Goal: Transaction & Acquisition: Download file/media

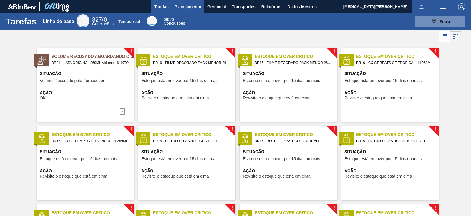
click at [187, 6] on font "Planejamento" at bounding box center [188, 6] width 27 height 5
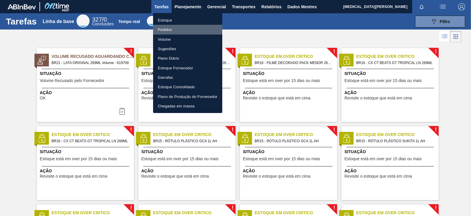
click at [179, 28] on li "Pedidos" at bounding box center [187, 29] width 69 height 9
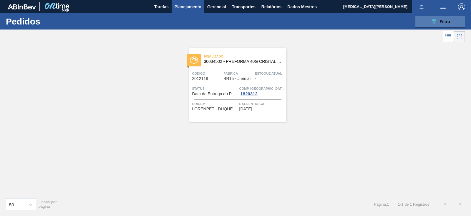
click at [432, 19] on icon "089F7B8B-B2A5-4AFE-B5C0-19BA573D28AC" at bounding box center [434, 21] width 7 height 7
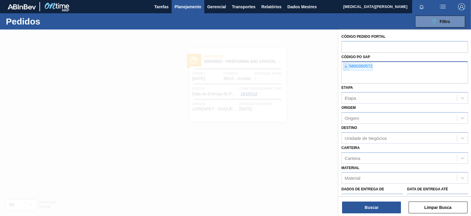
click at [347, 66] on font "×" at bounding box center [346, 66] width 2 height 5
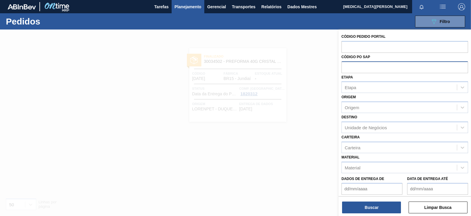
paste input "text"
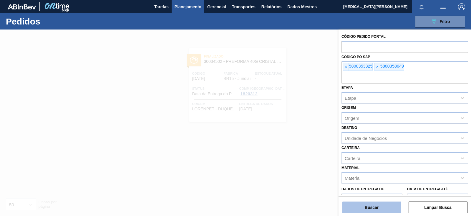
click at [373, 210] on button "Buscar" at bounding box center [372, 207] width 59 height 12
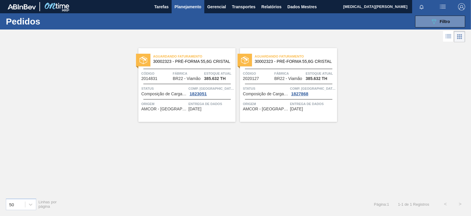
click at [182, 56] on font "Aguardando Faturamento" at bounding box center [177, 57] width 49 height 4
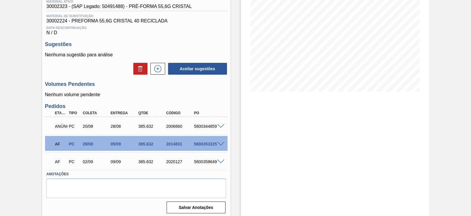
scroll to position [85, 0]
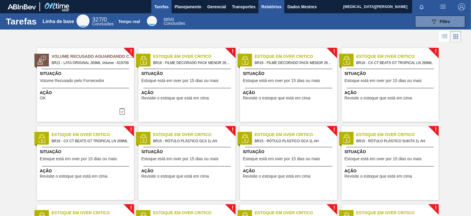
click at [275, 8] on font "Relatórios" at bounding box center [272, 6] width 20 height 5
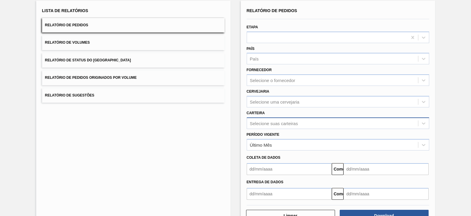
click at [269, 129] on div "Selecione suas carteiras" at bounding box center [338, 122] width 183 height 11
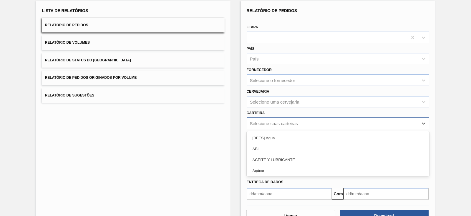
scroll to position [43, 0]
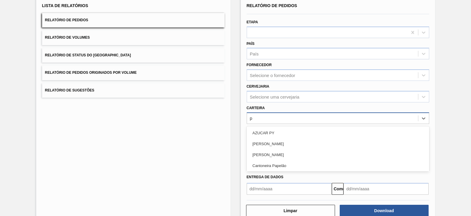
type input "pr"
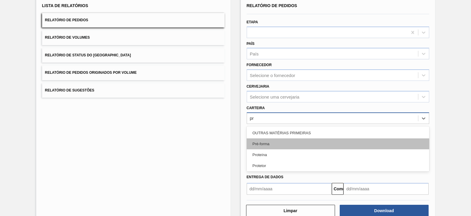
click at [287, 145] on div "Pré-forma" at bounding box center [338, 143] width 183 height 11
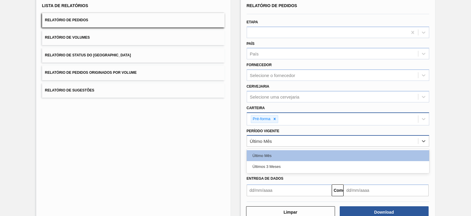
click at [271, 141] on font "Último Mês" at bounding box center [261, 140] width 22 height 5
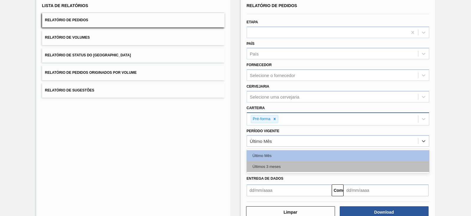
click at [271, 163] on div "Últimos 3 meses" at bounding box center [338, 166] width 183 height 11
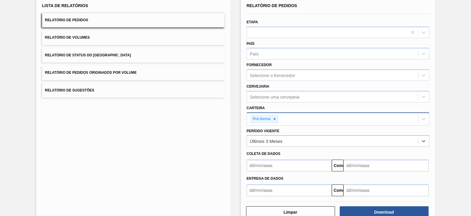
click at [272, 163] on input "text" at bounding box center [289, 165] width 85 height 12
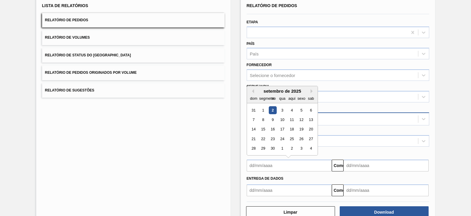
click at [254, 93] on div "dom segmento ter qua aqui sexo sab" at bounding box center [282, 97] width 71 height 9
click at [252, 90] on button "[PERSON_NAME]" at bounding box center [252, 91] width 4 height 4
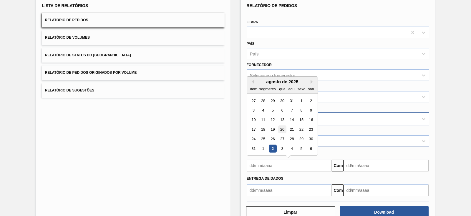
scroll to position [6, 0]
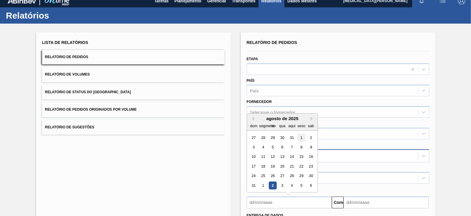
click at [298, 135] on div "1" at bounding box center [302, 137] width 8 height 8
type input "[DATE]"
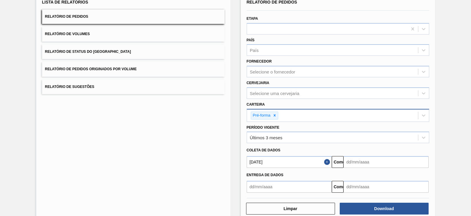
scroll to position [57, 0]
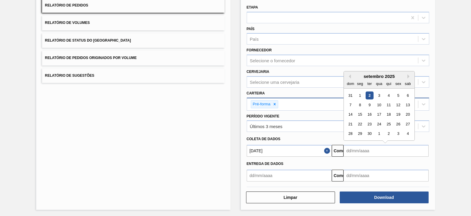
click at [362, 151] on input "text" at bounding box center [386, 151] width 85 height 12
click at [360, 103] on font "8" at bounding box center [360, 105] width 2 height 4
type input "[DATE]"
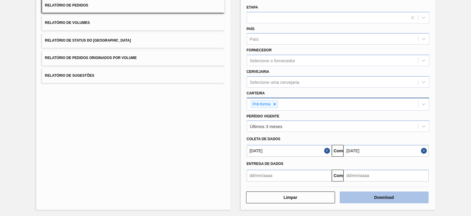
click at [378, 195] on font "Download" at bounding box center [384, 197] width 20 height 5
